Goal: Transaction & Acquisition: Obtain resource

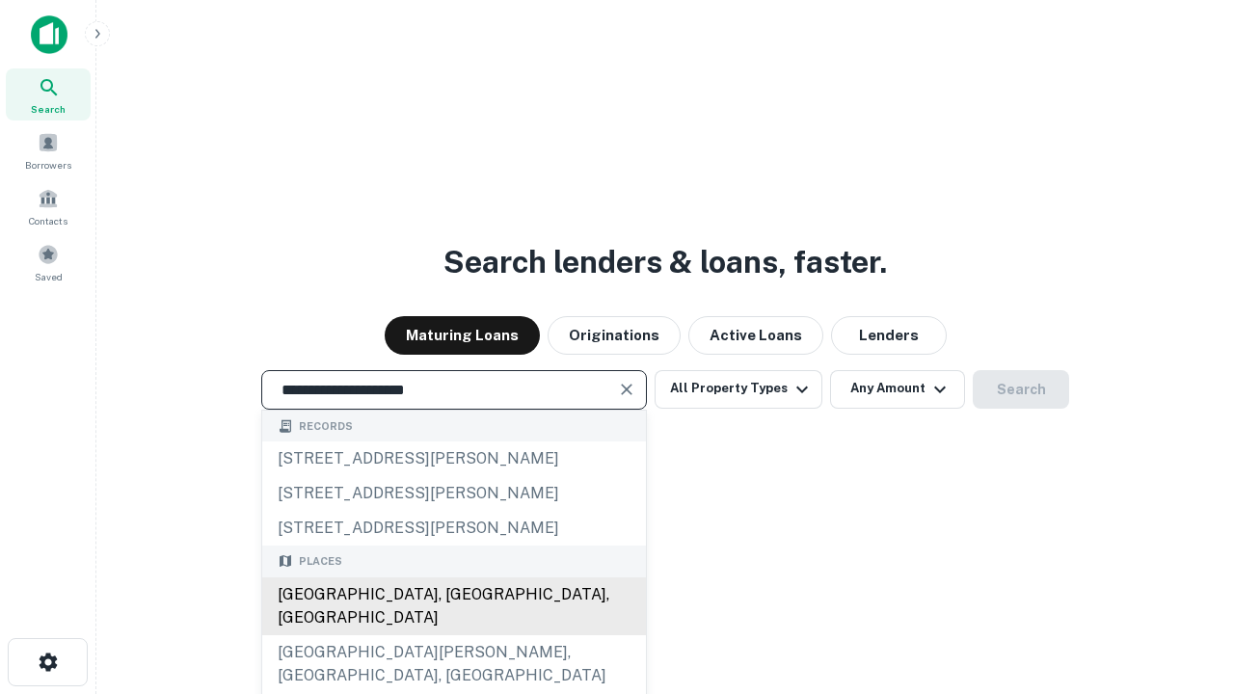
click at [453, 635] on div "[GEOGRAPHIC_DATA], [GEOGRAPHIC_DATA], [GEOGRAPHIC_DATA]" at bounding box center [454, 607] width 384 height 58
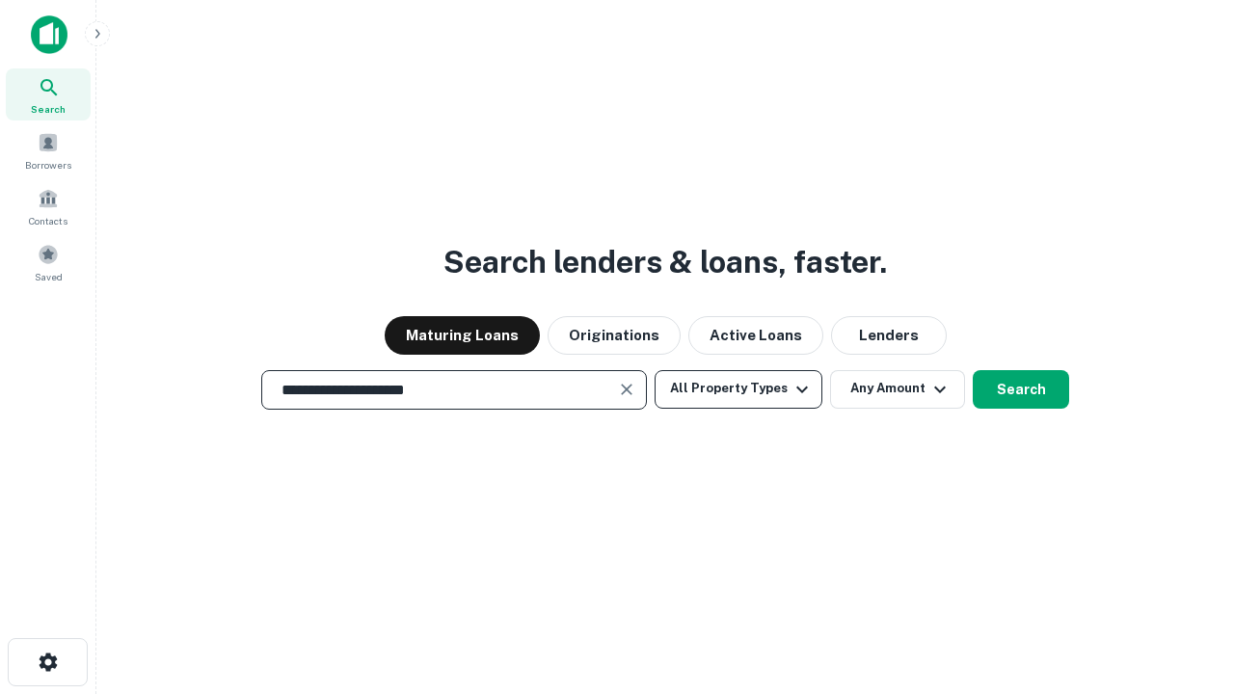
type input "**********"
click at [739, 389] on button "All Property Types" at bounding box center [739, 389] width 168 height 39
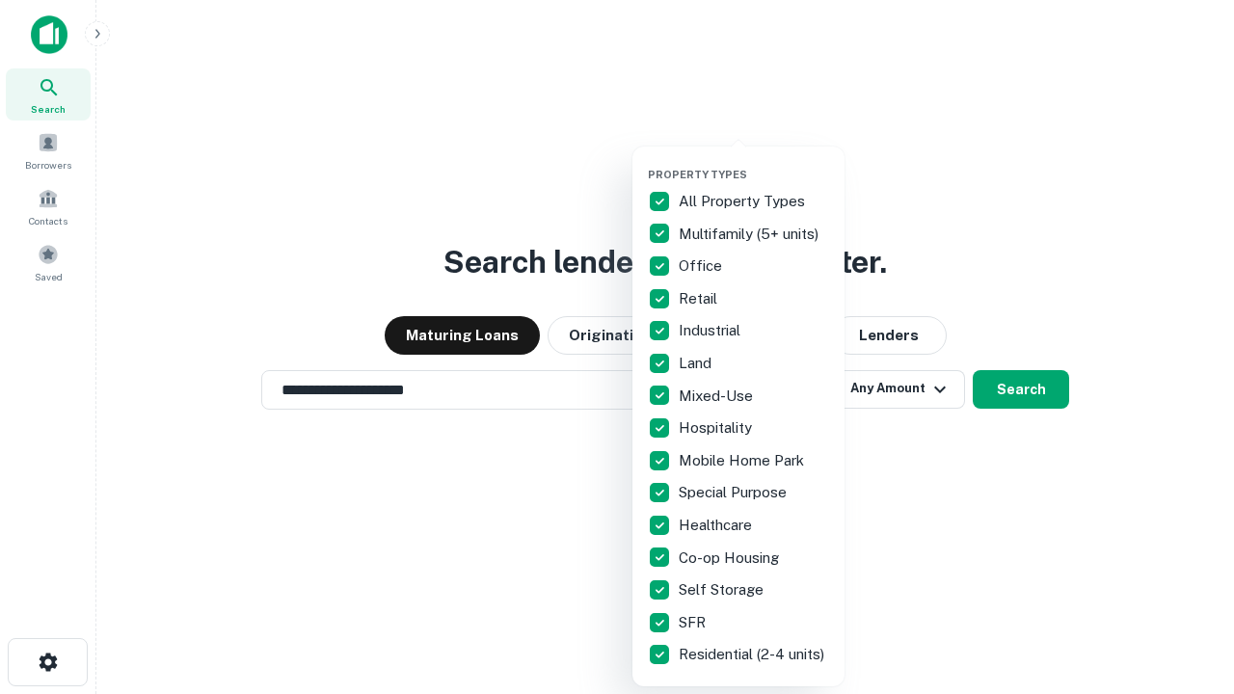
click at [754, 162] on button "button" at bounding box center [754, 162] width 212 height 1
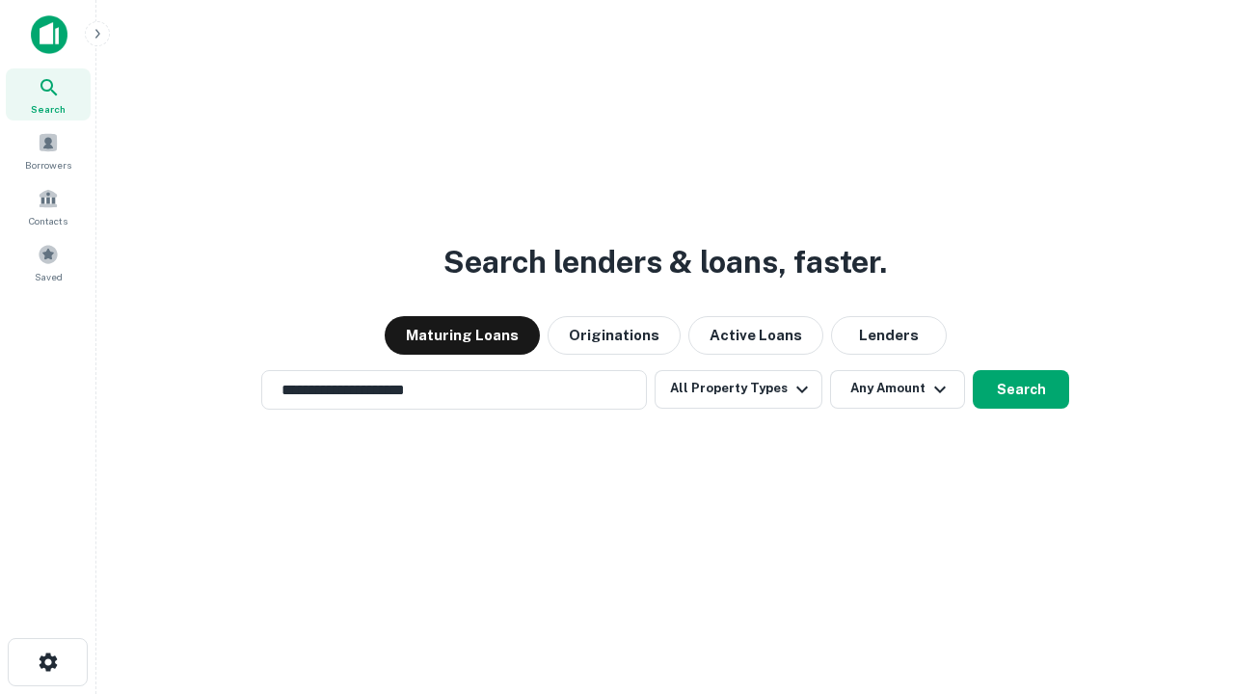
scroll to position [12, 232]
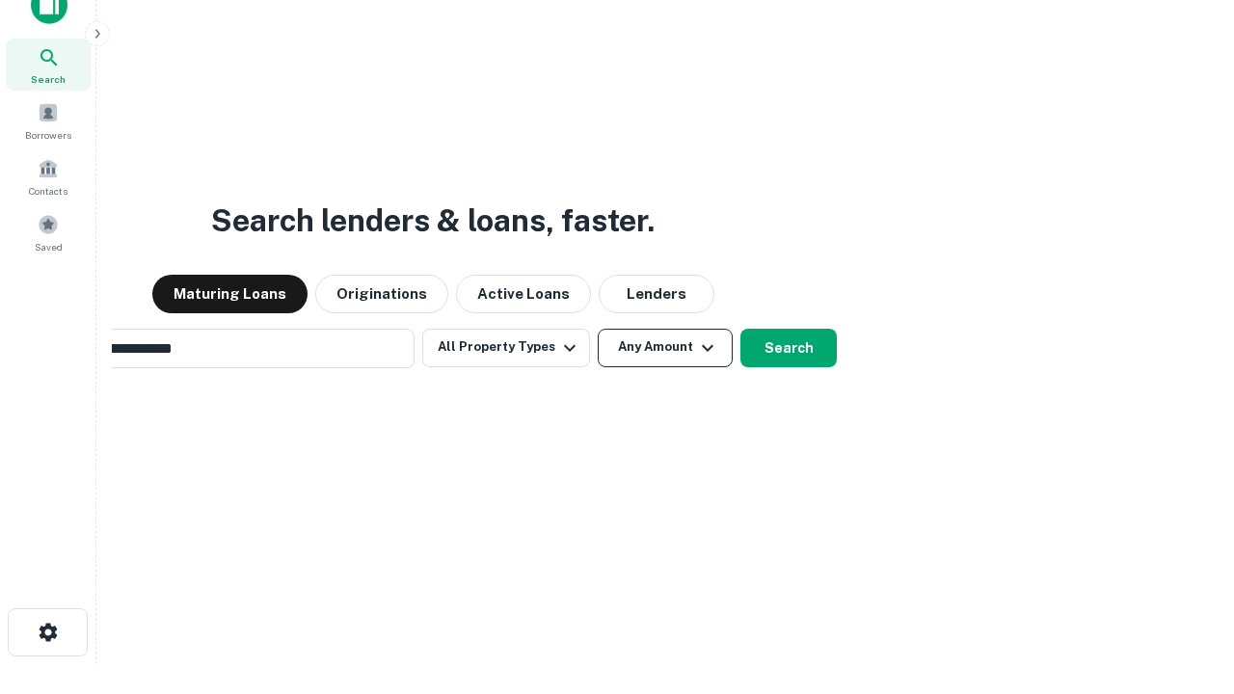
click at [598, 329] on button "Any Amount" at bounding box center [665, 348] width 135 height 39
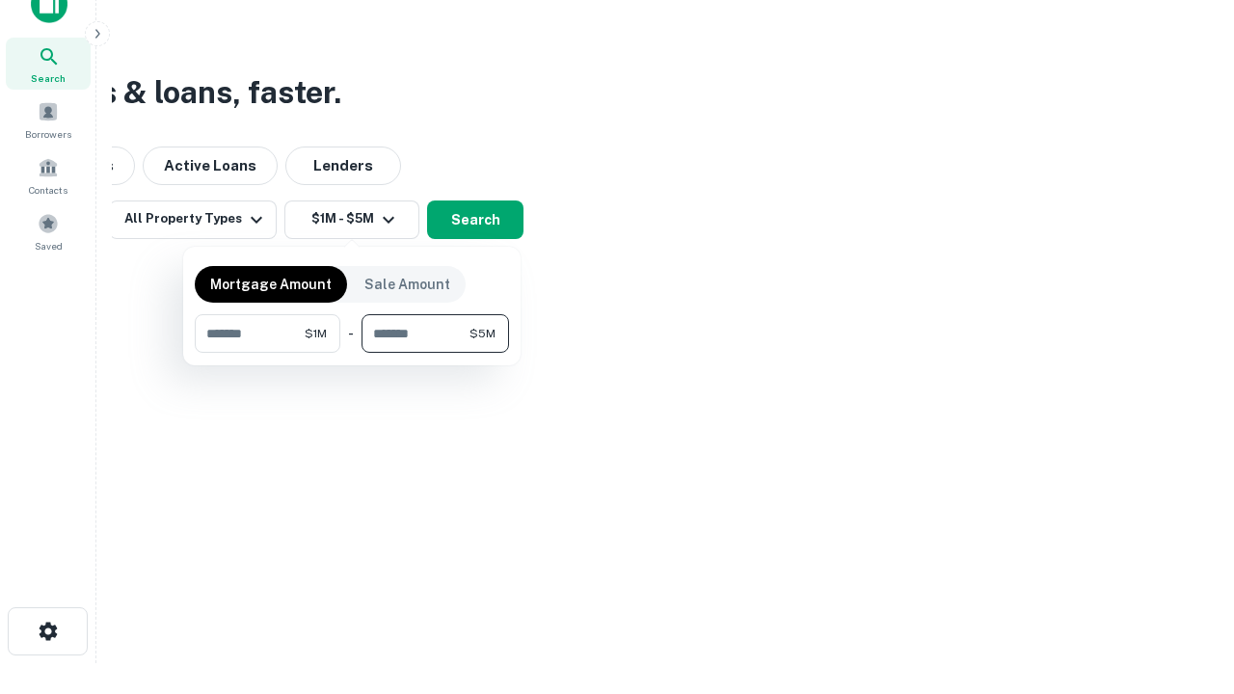
type input "*******"
click at [352, 353] on button "button" at bounding box center [352, 353] width 314 height 1
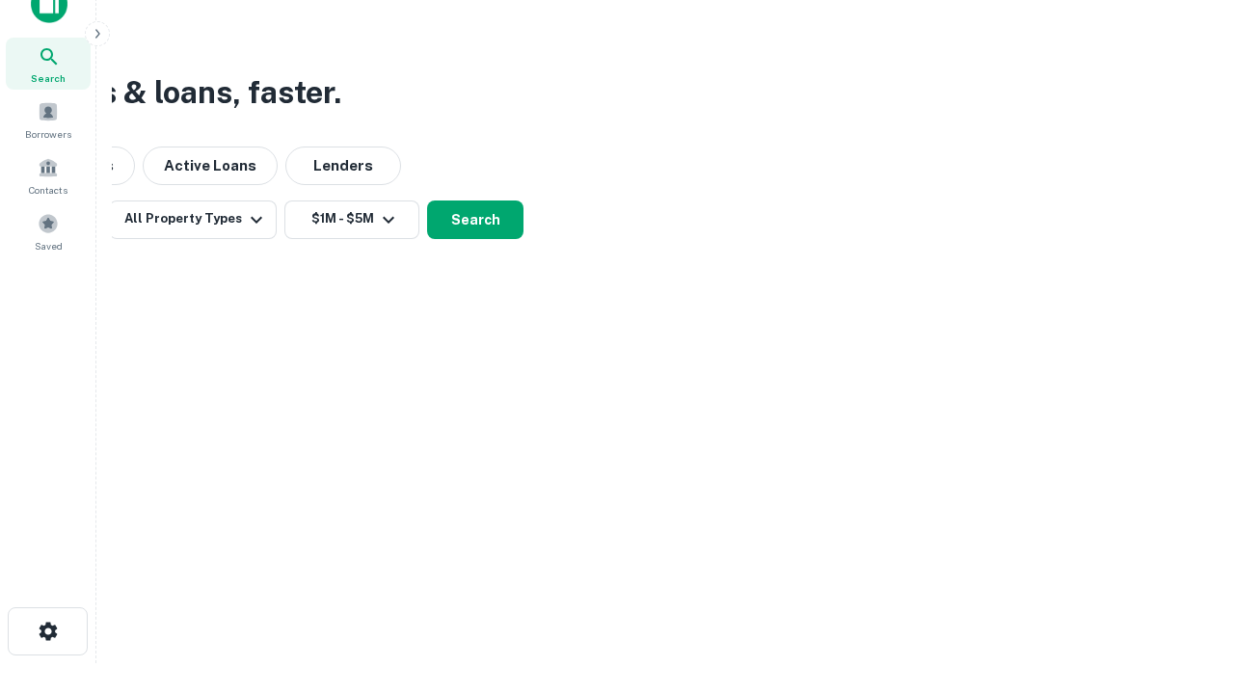
scroll to position [12, 356]
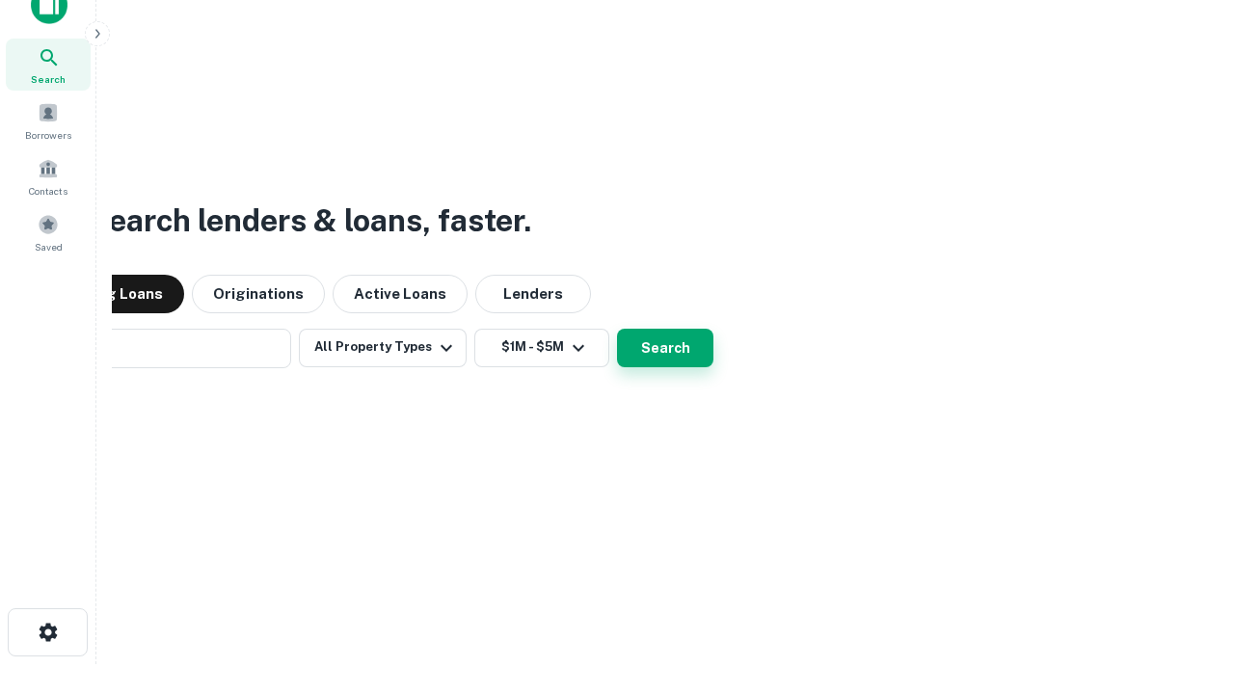
click at [617, 329] on button "Search" at bounding box center [665, 348] width 96 height 39
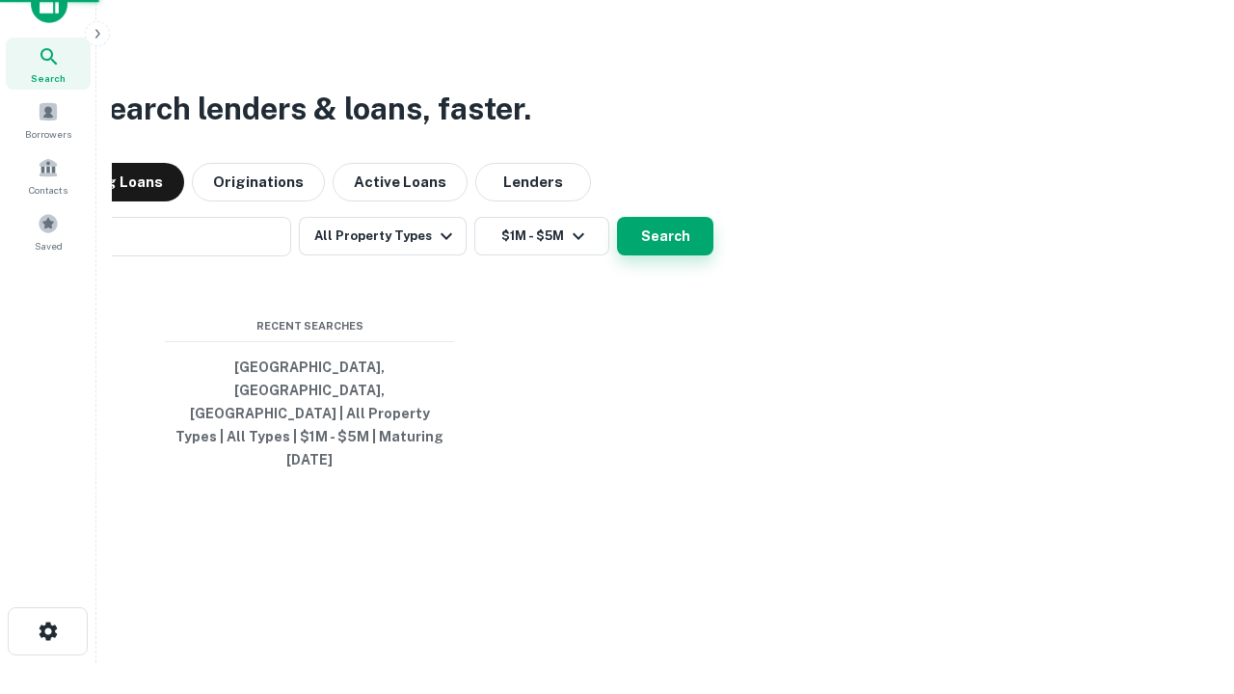
scroll to position [51, 546]
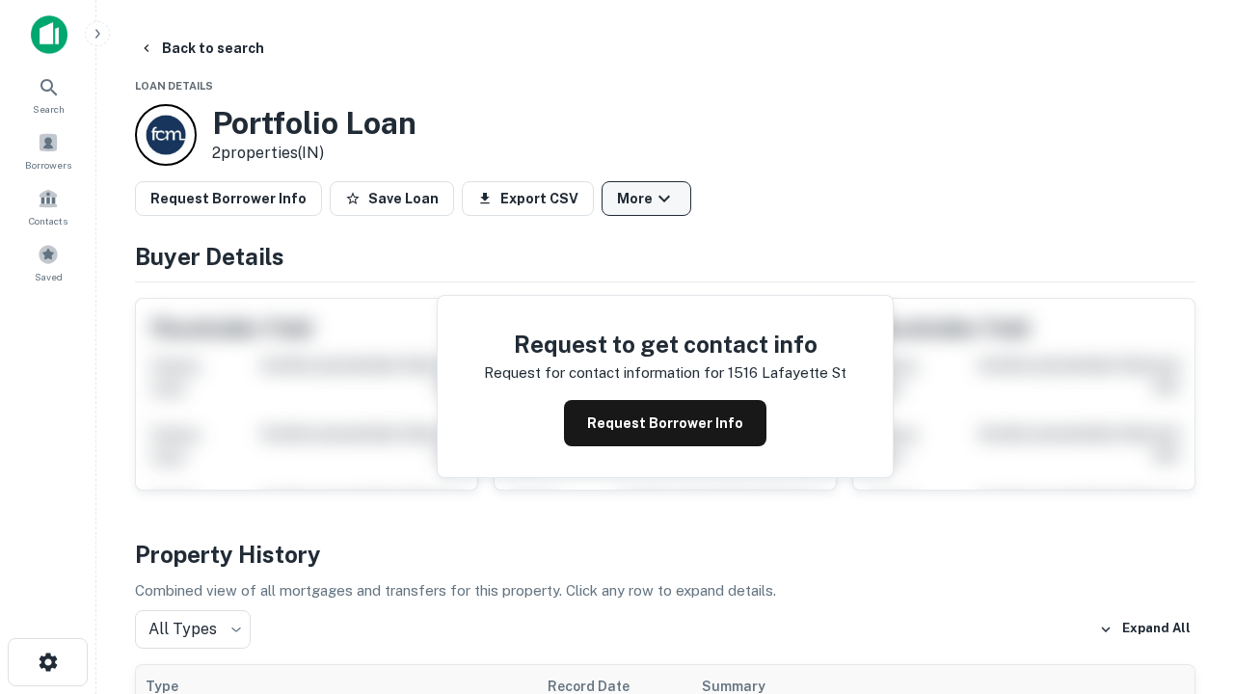
click at [646, 199] on button "More" at bounding box center [647, 198] width 90 height 35
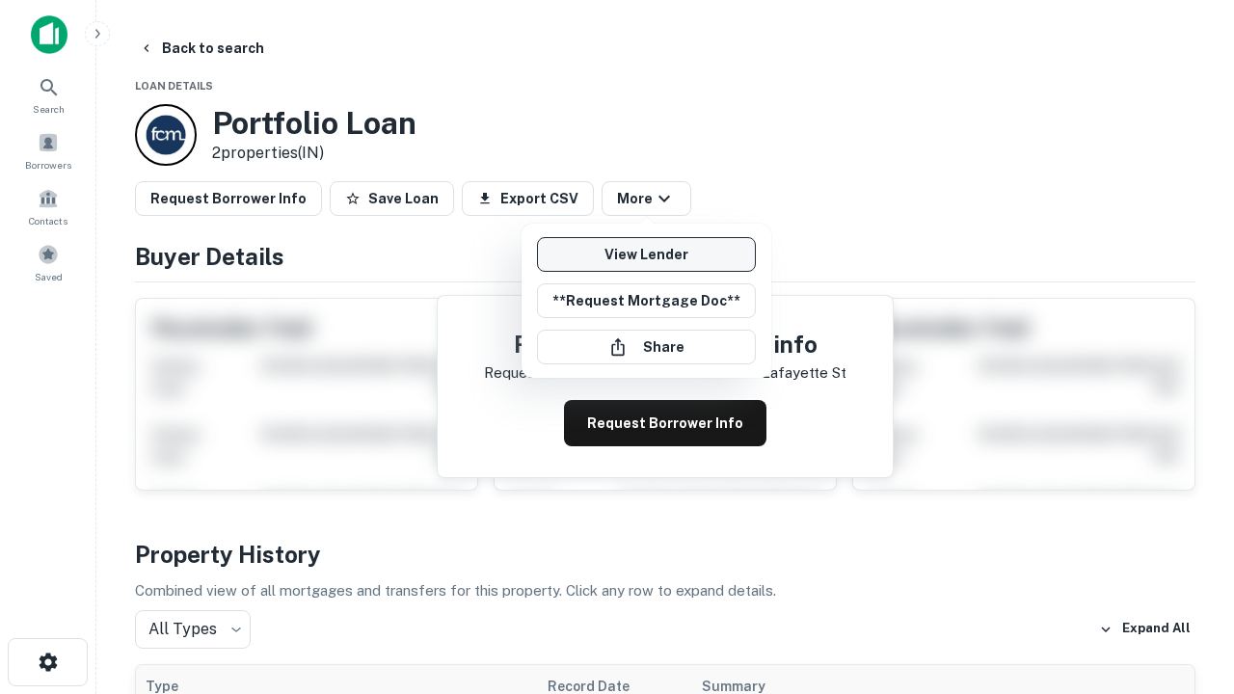
click at [646, 255] on link "View Lender" at bounding box center [646, 254] width 219 height 35
